Goal: Navigation & Orientation: Go to known website

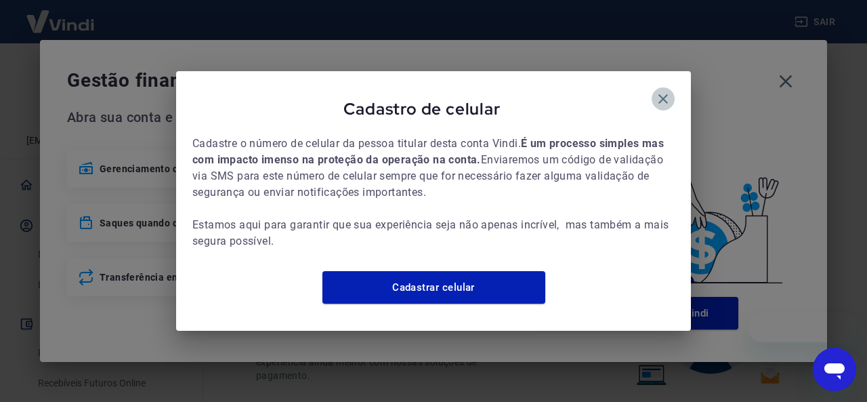
click at [671, 87] on button "button" at bounding box center [663, 98] width 23 height 23
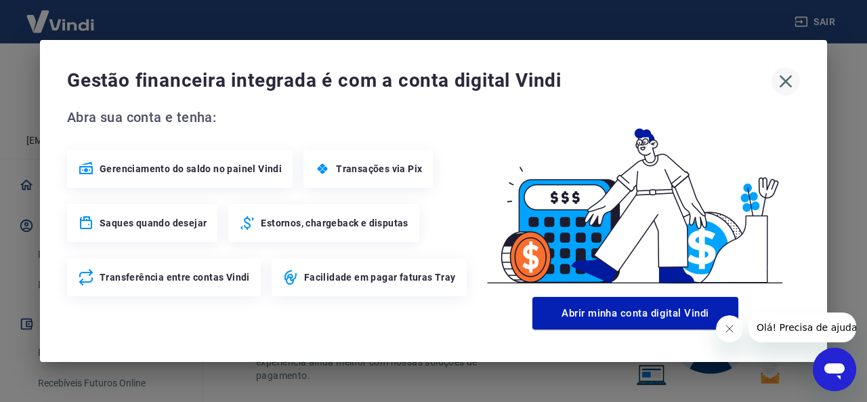
click at [779, 82] on icon "button" at bounding box center [786, 81] width 22 height 22
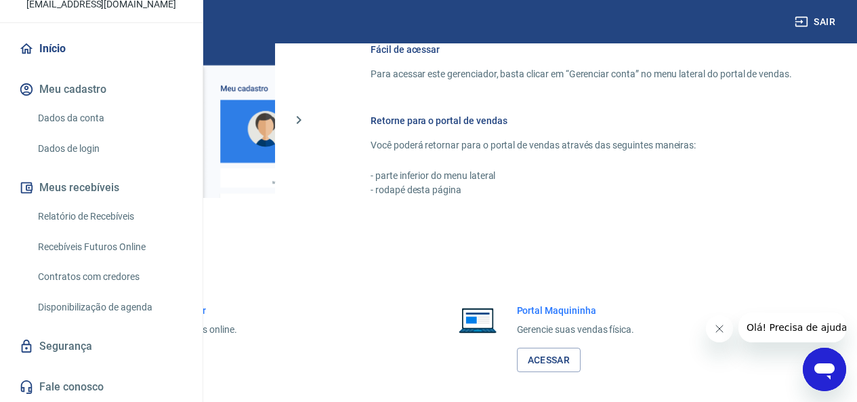
scroll to position [850, 0]
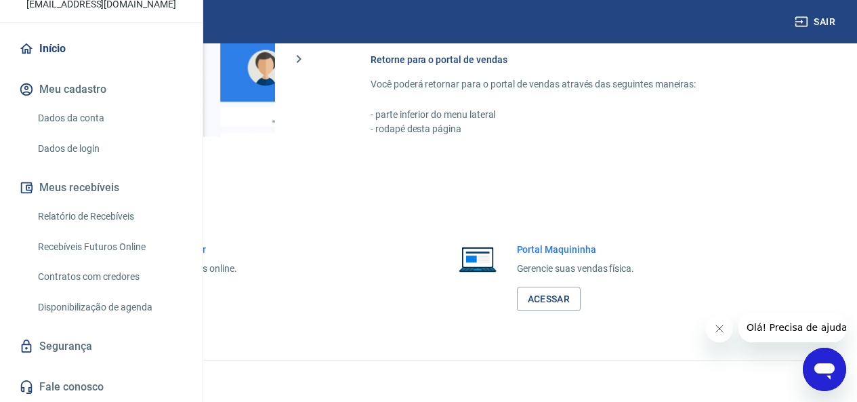
click at [181, 291] on link "Acessar" at bounding box center [149, 299] width 64 height 25
